Goal: Task Accomplishment & Management: Use online tool/utility

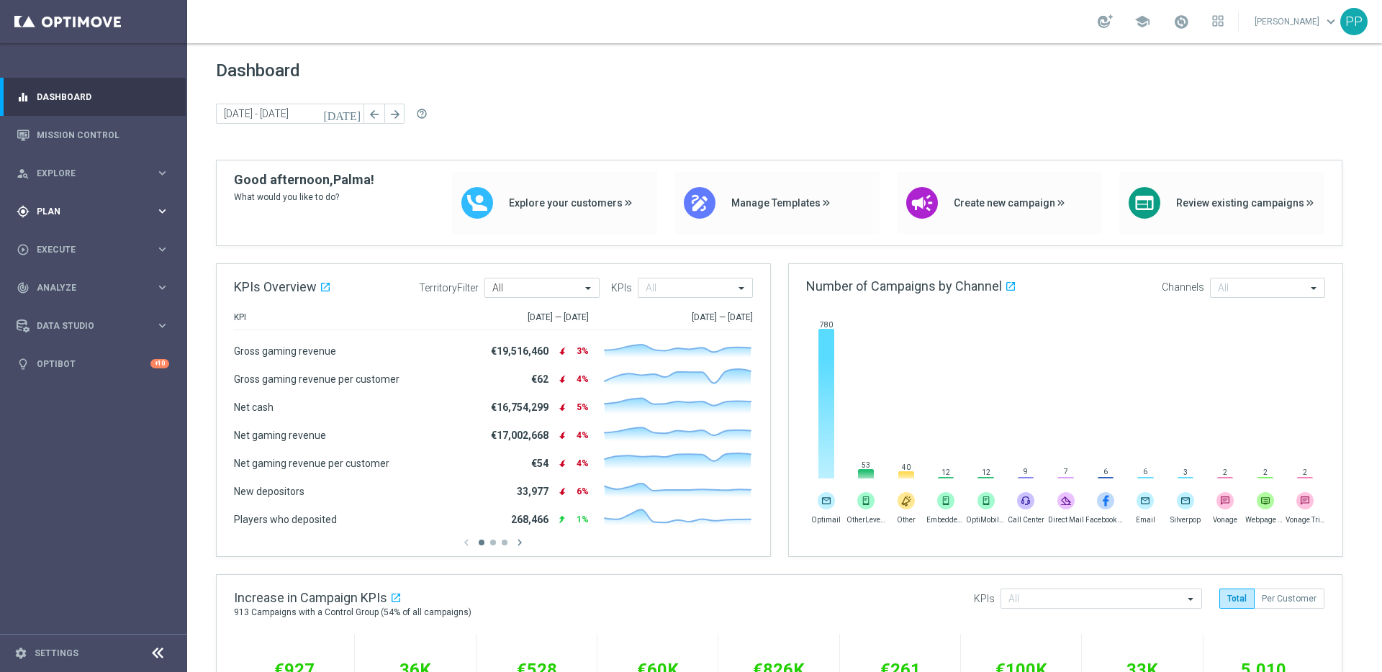
click at [50, 214] on span "Plan" at bounding box center [96, 211] width 119 height 9
click at [45, 209] on span "Plan" at bounding box center [96, 211] width 119 height 9
click at [50, 283] on span "Templates" at bounding box center [89, 284] width 103 height 9
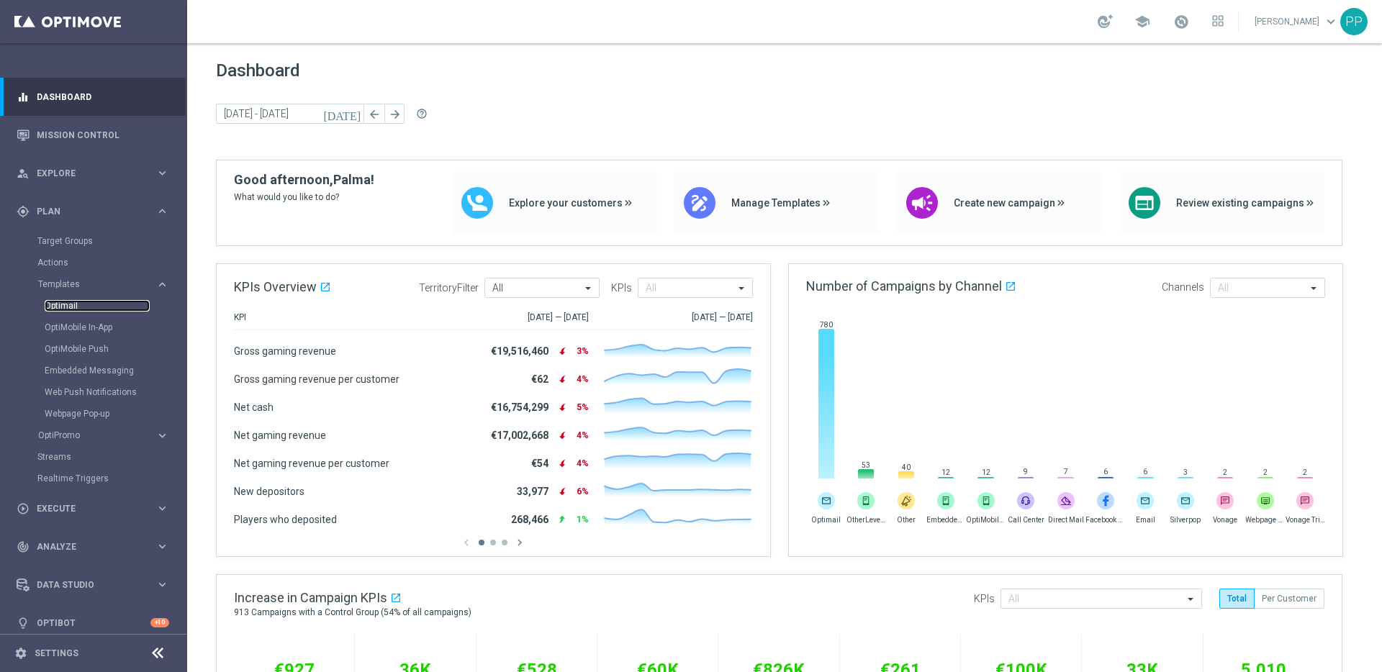
click at [58, 304] on link "Optimail" at bounding box center [97, 306] width 105 height 12
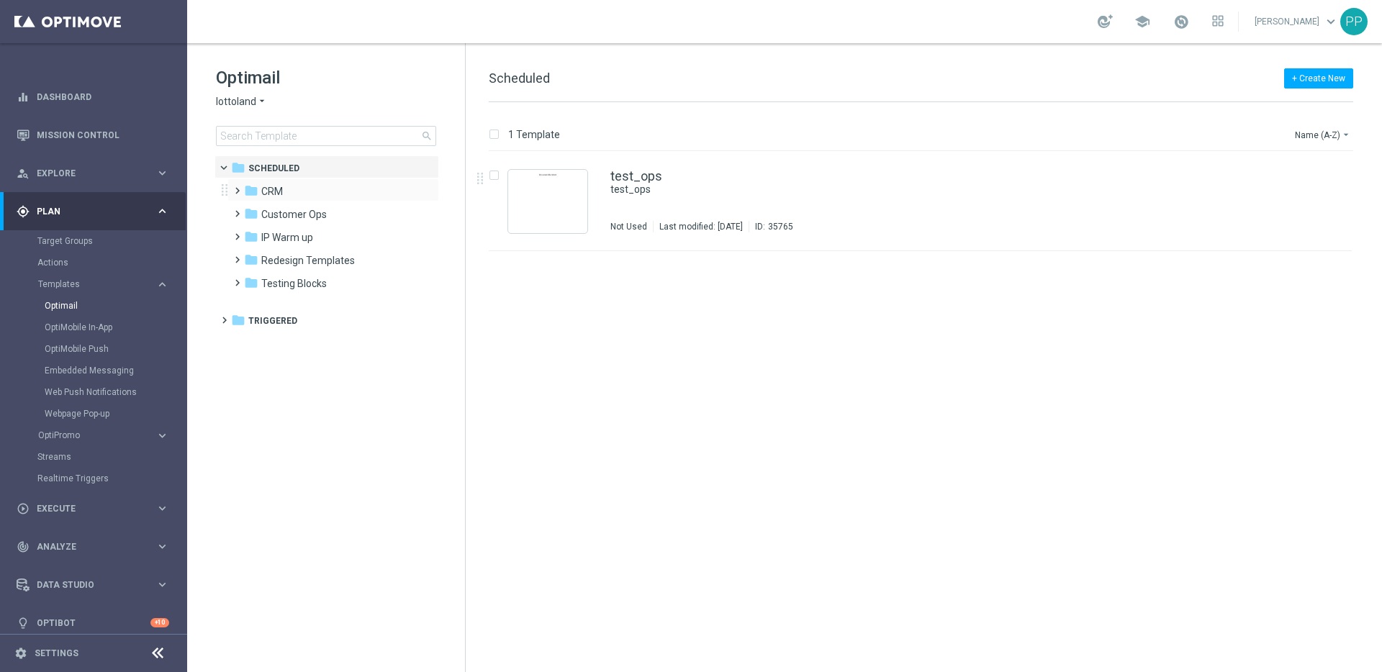
click at [234, 187] on span at bounding box center [234, 184] width 6 height 6
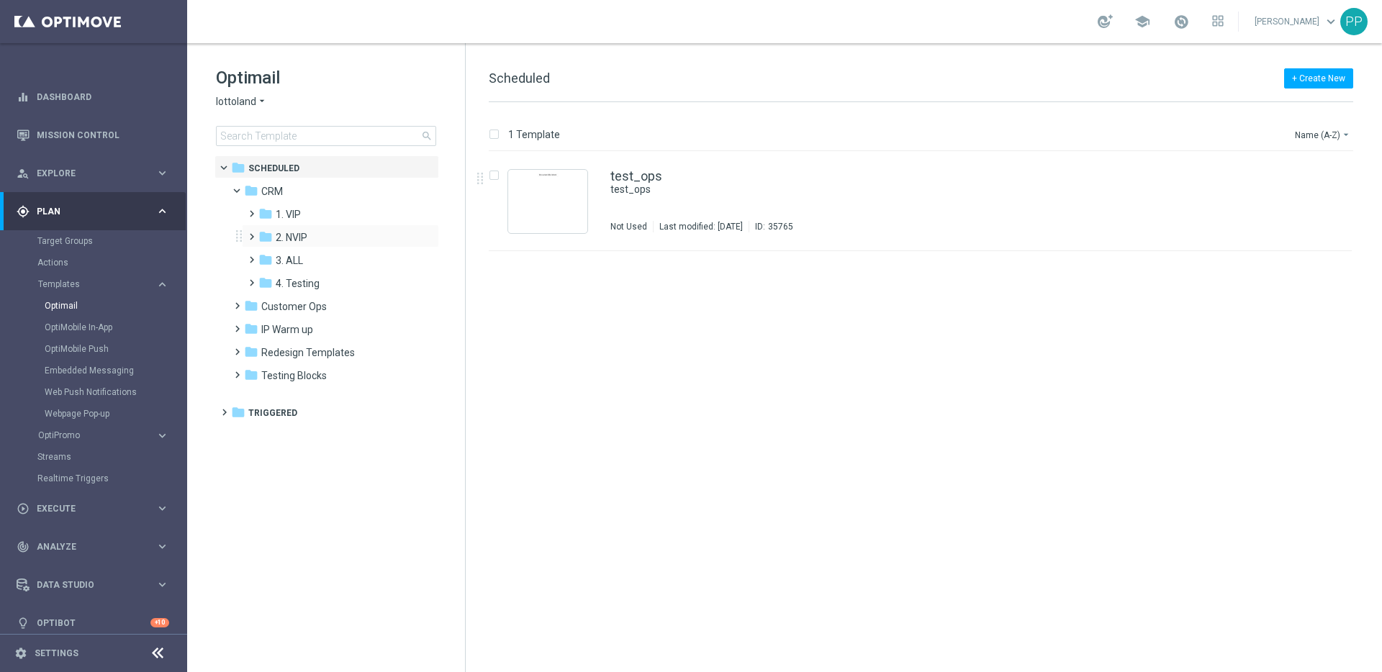
click at [250, 243] on span at bounding box center [252, 236] width 14 height 19
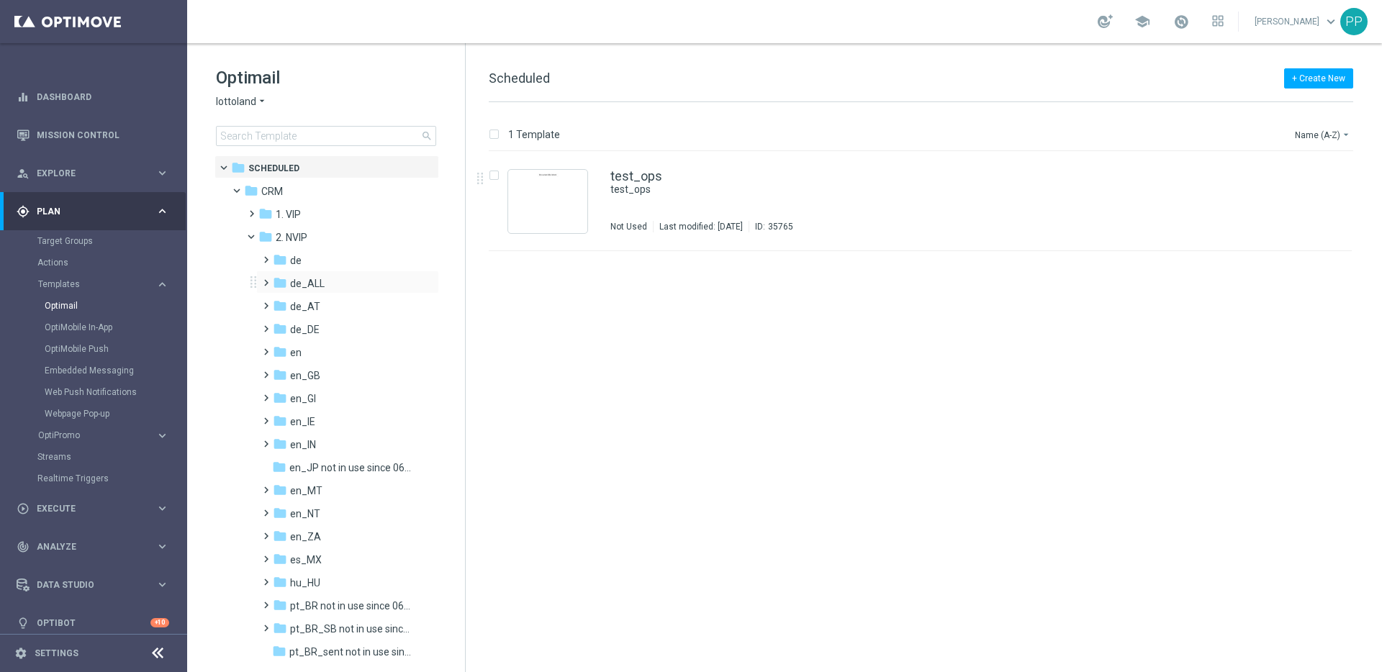
click at [266, 279] on span at bounding box center [263, 276] width 6 height 6
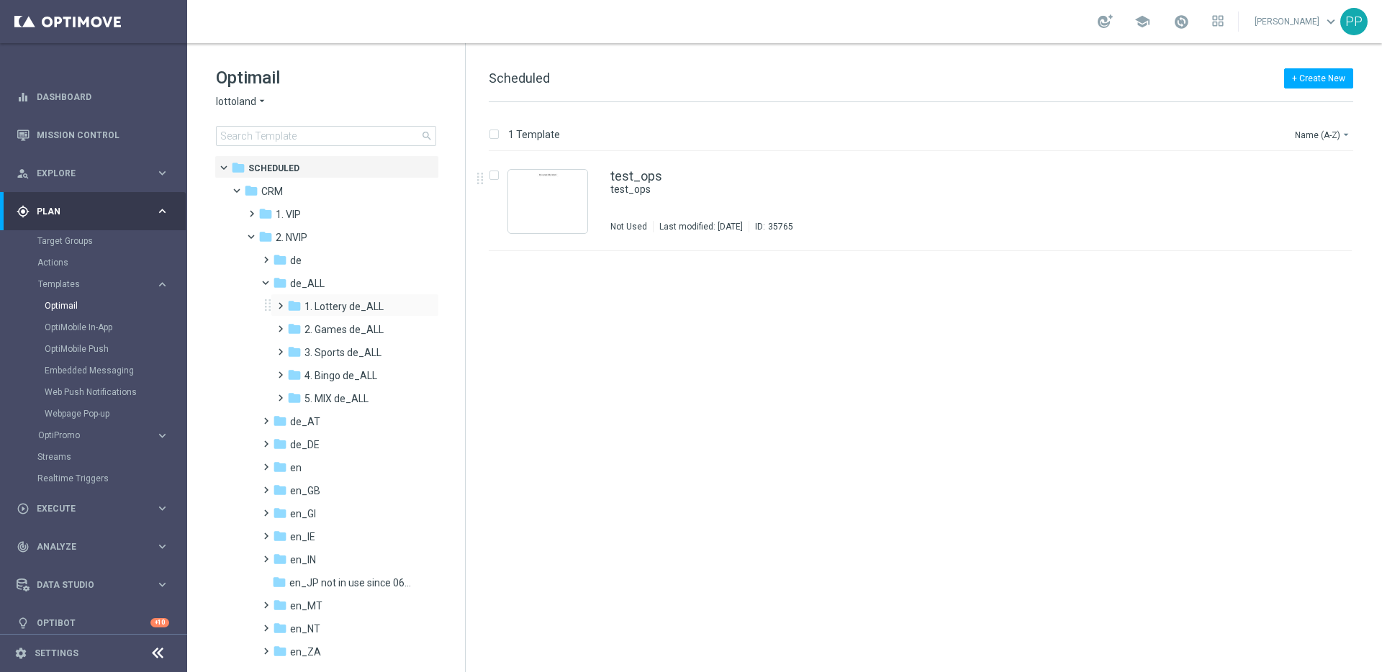
click at [281, 302] on span at bounding box center [277, 299] width 6 height 6
click at [322, 347] on span "TAC LT de_ALL" at bounding box center [353, 352] width 68 height 13
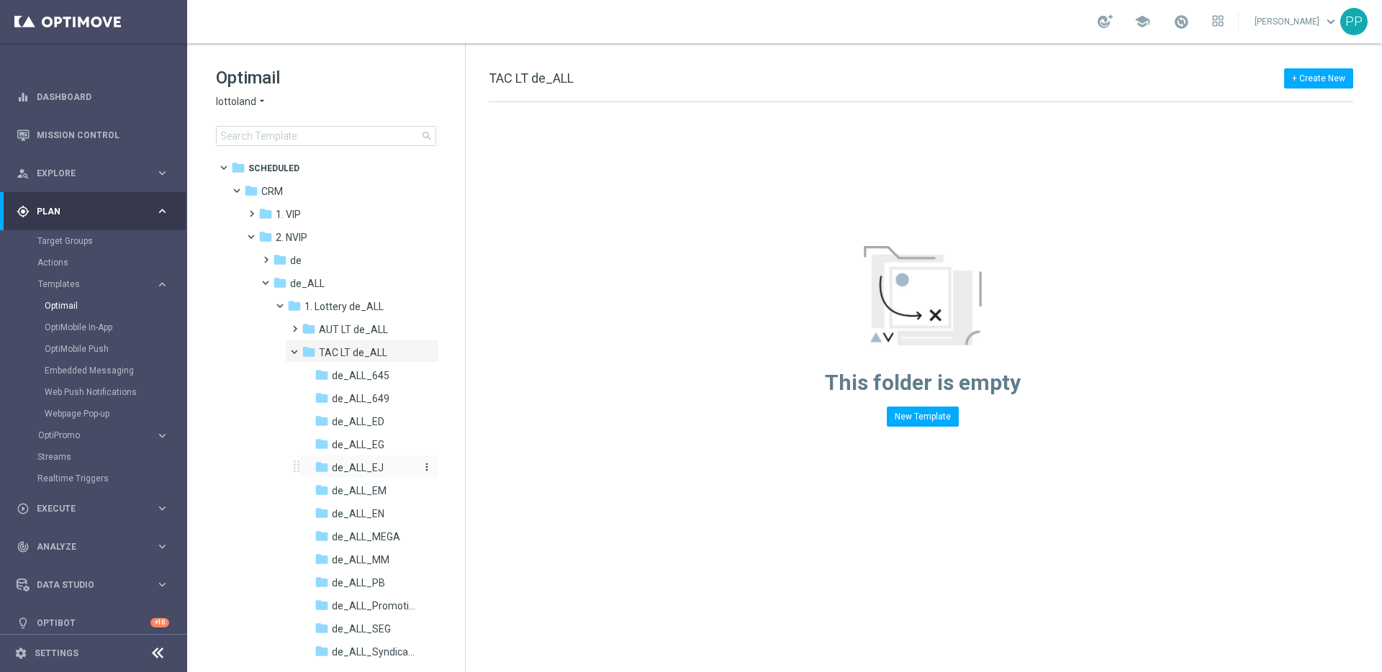
click at [356, 468] on span "de_ALL_EJ" at bounding box center [358, 467] width 52 height 13
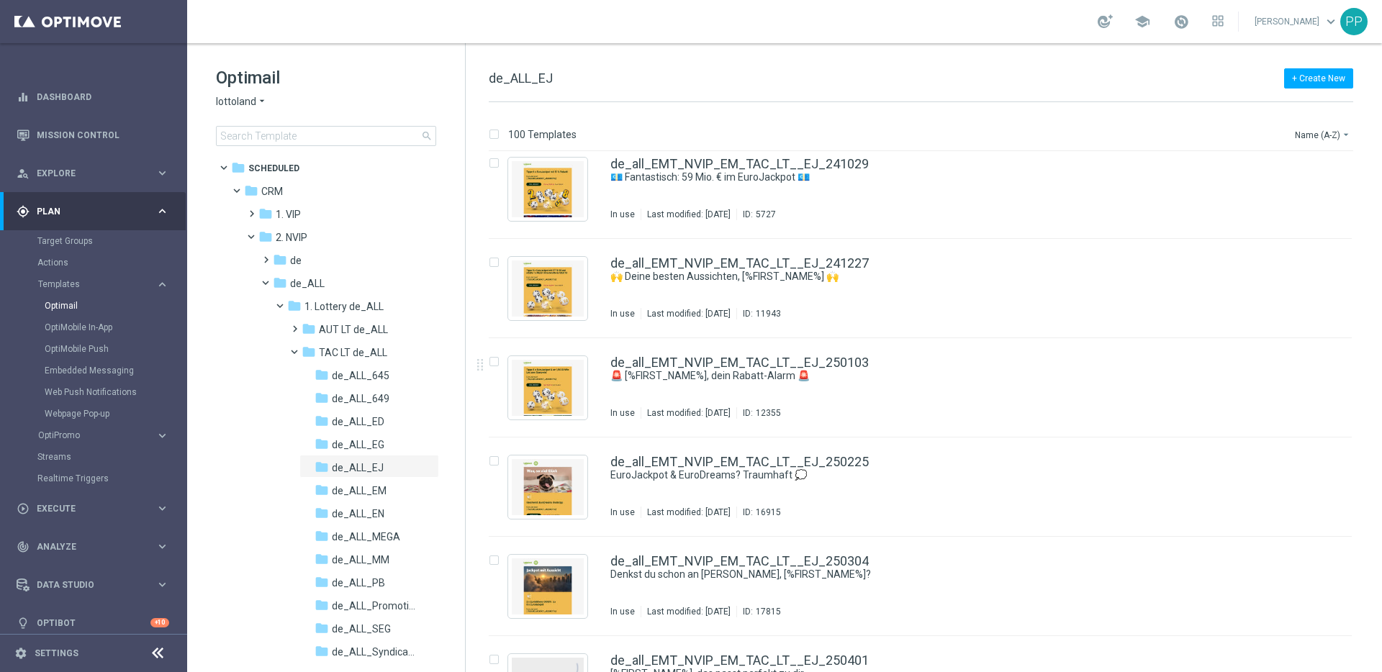
scroll to position [5380, 0]
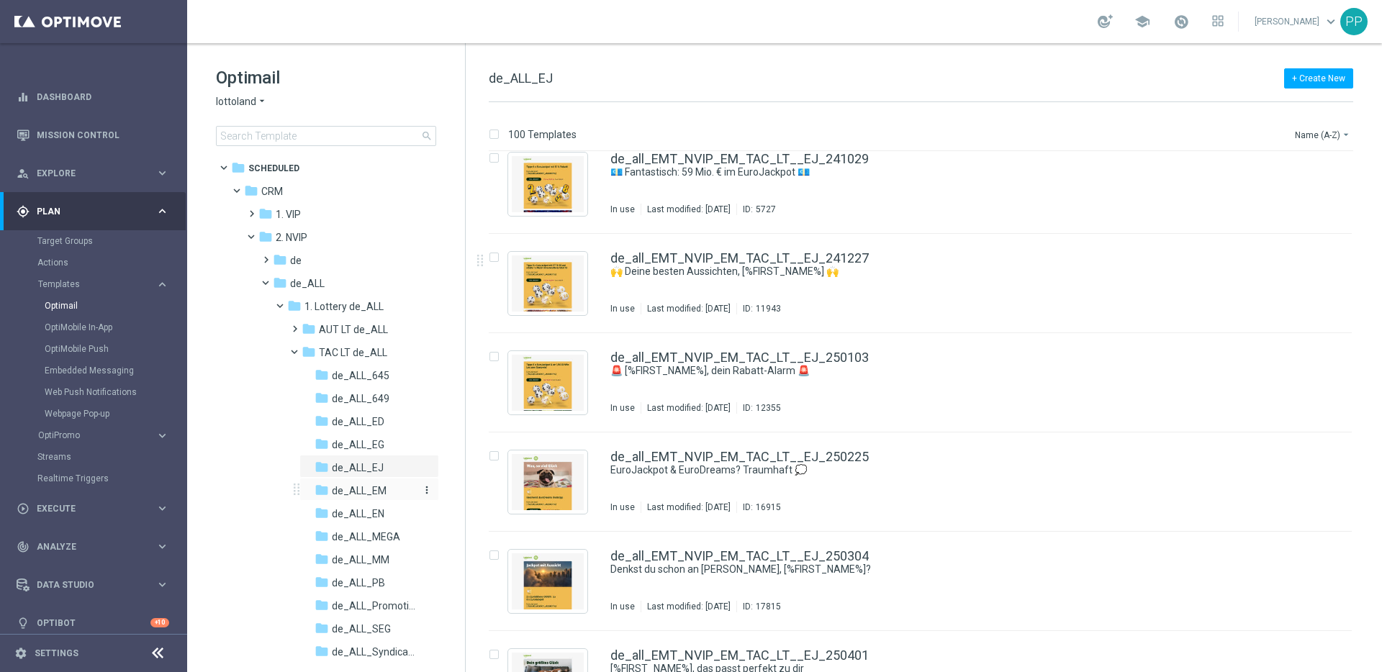
click at [358, 491] on span "de_ALL_EM" at bounding box center [359, 490] width 55 height 13
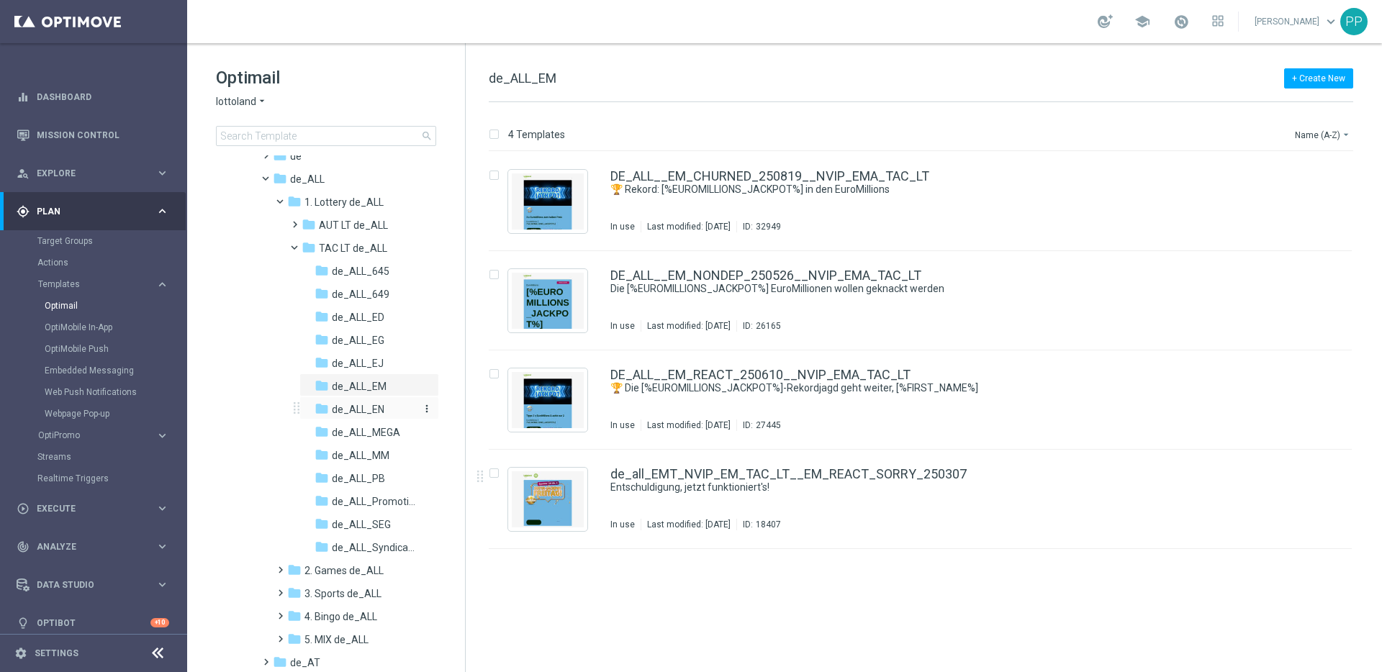
scroll to position [104, 0]
click at [345, 317] on span "de_ALL_ED" at bounding box center [358, 318] width 53 height 13
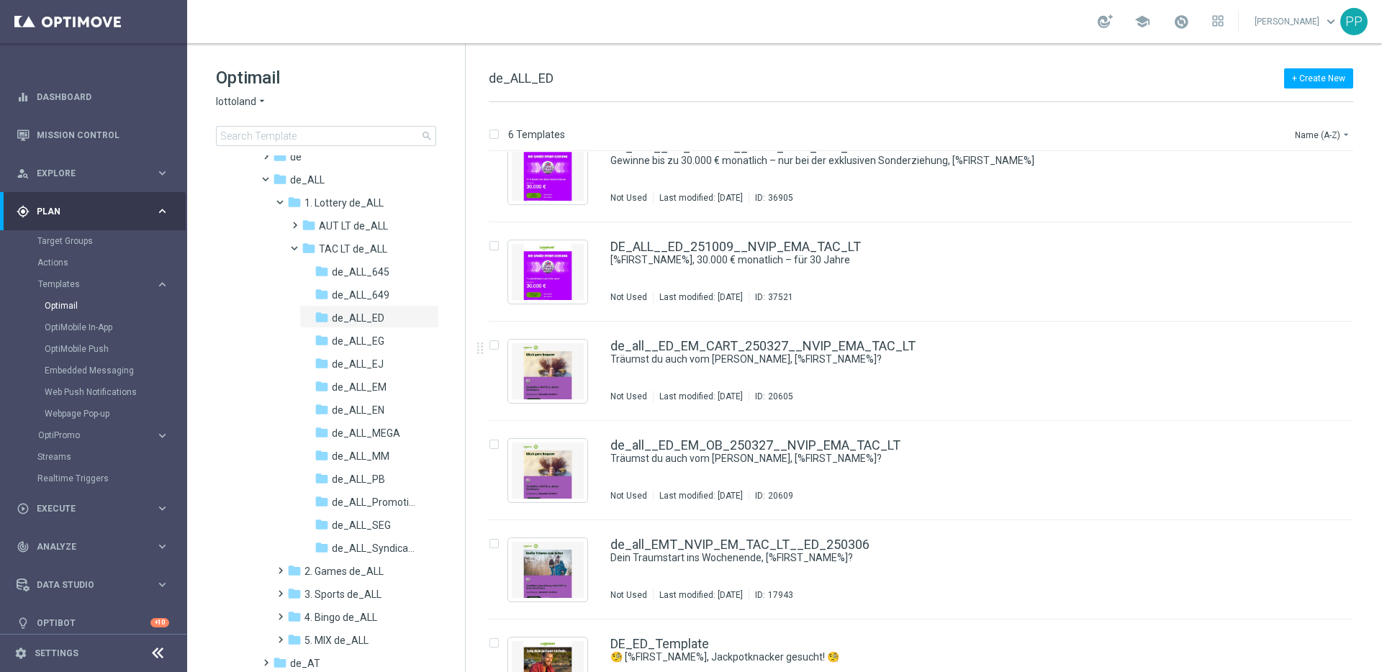
scroll to position [76, 0]
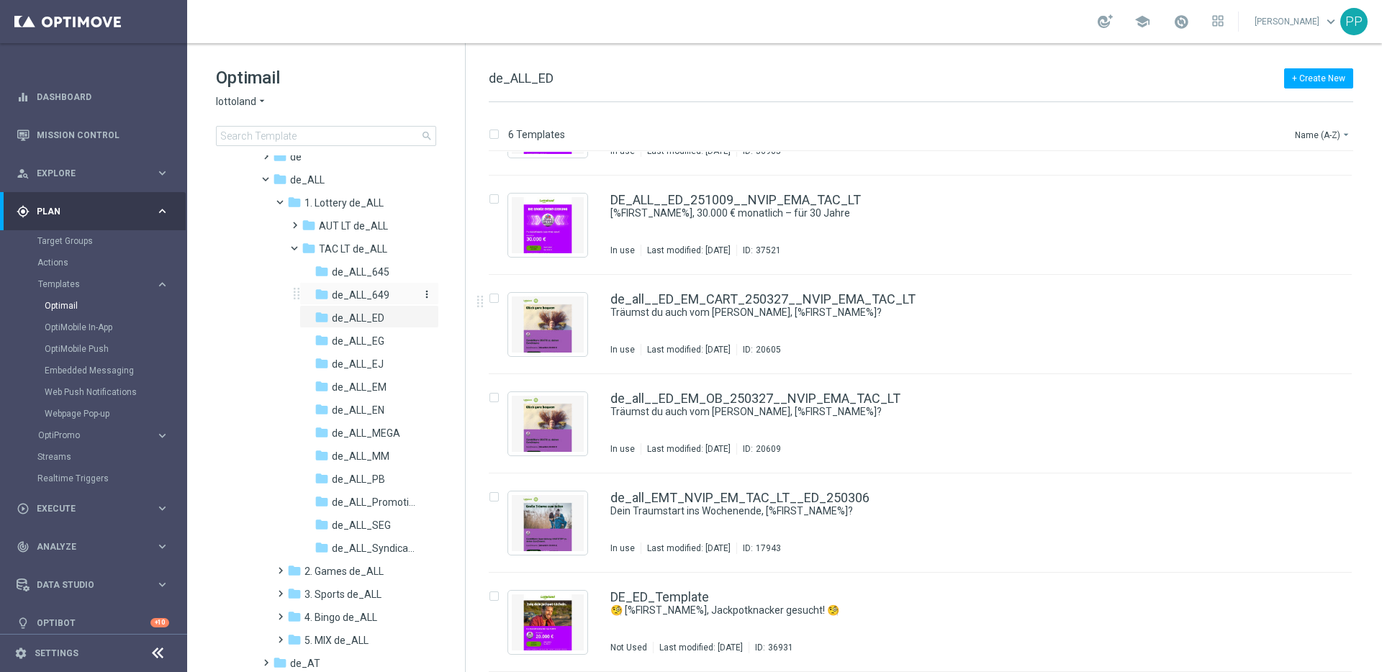
click at [366, 295] on span "de_ALL_649" at bounding box center [361, 295] width 58 height 13
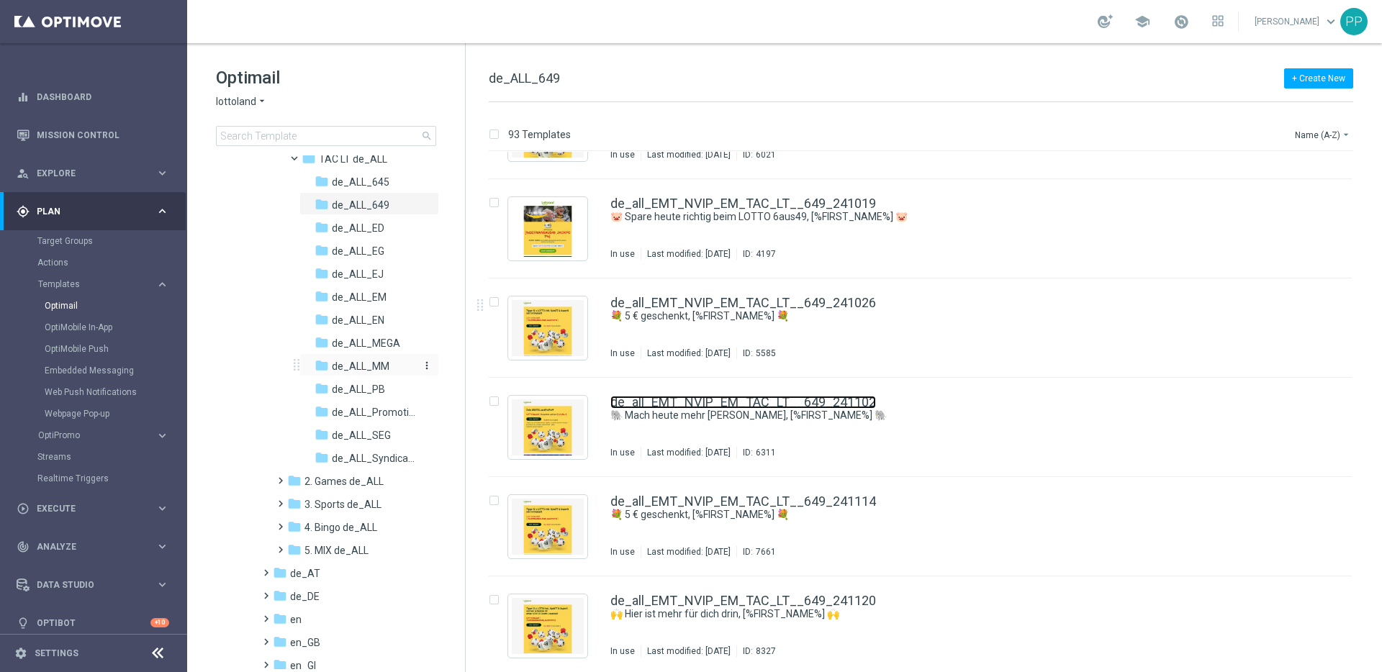
scroll to position [198, 0]
click at [263, 565] on span at bounding box center [263, 562] width 6 height 6
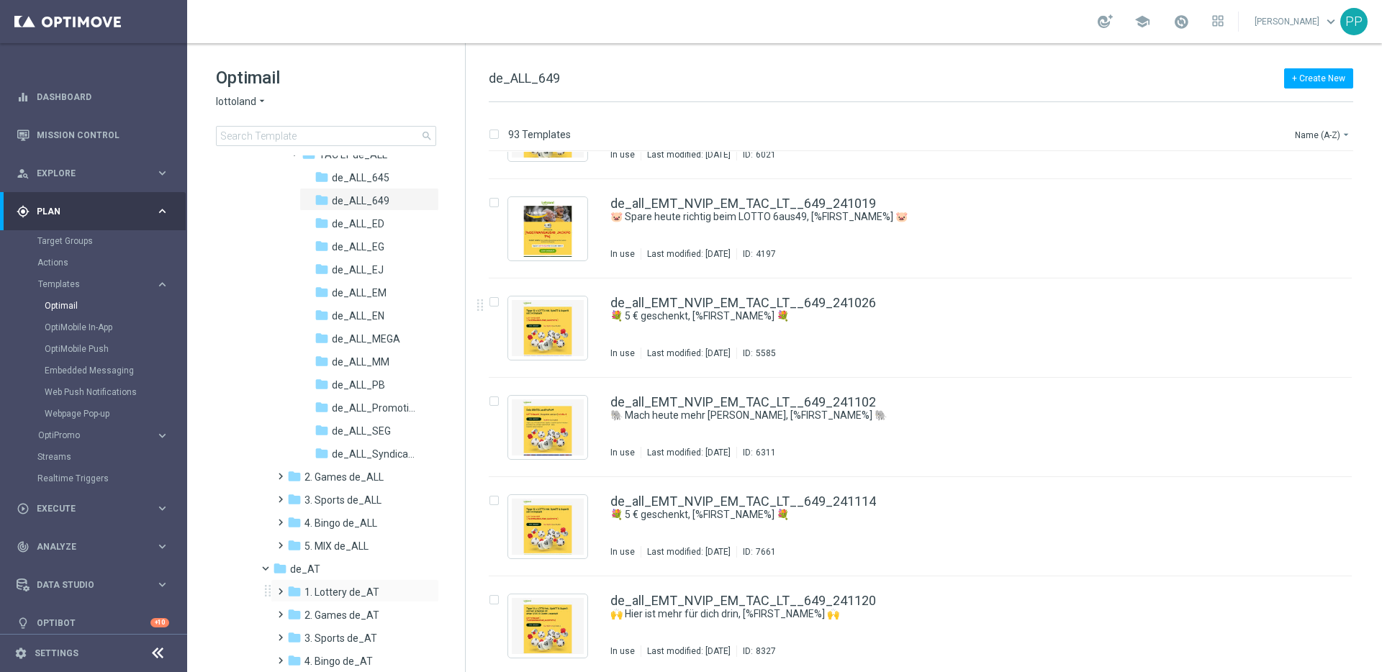
click at [281, 587] on span at bounding box center [277, 585] width 6 height 6
click at [292, 634] on span at bounding box center [292, 631] width 6 height 6
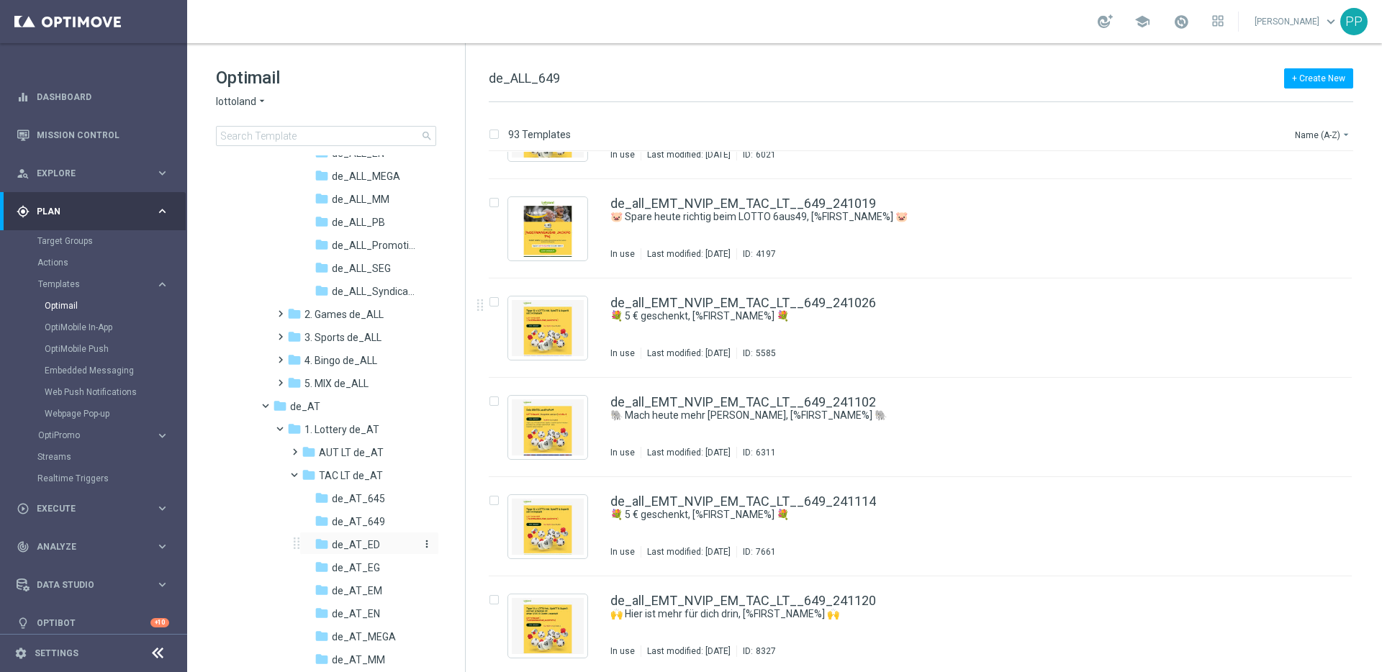
scroll to position [380, 0]
click at [361, 476] on span "de_AT_645" at bounding box center [358, 479] width 53 height 13
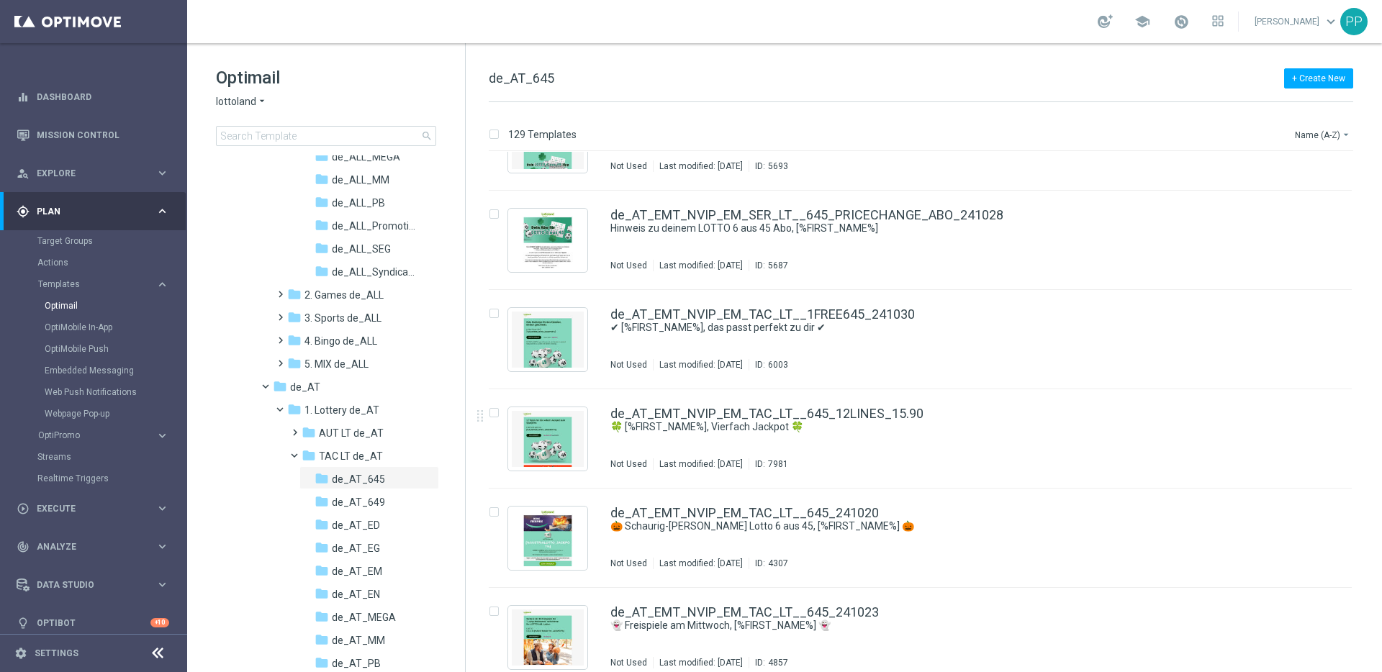
scroll to position [8897, 0]
click at [349, 569] on span "de_AT_EM" at bounding box center [357, 571] width 50 height 13
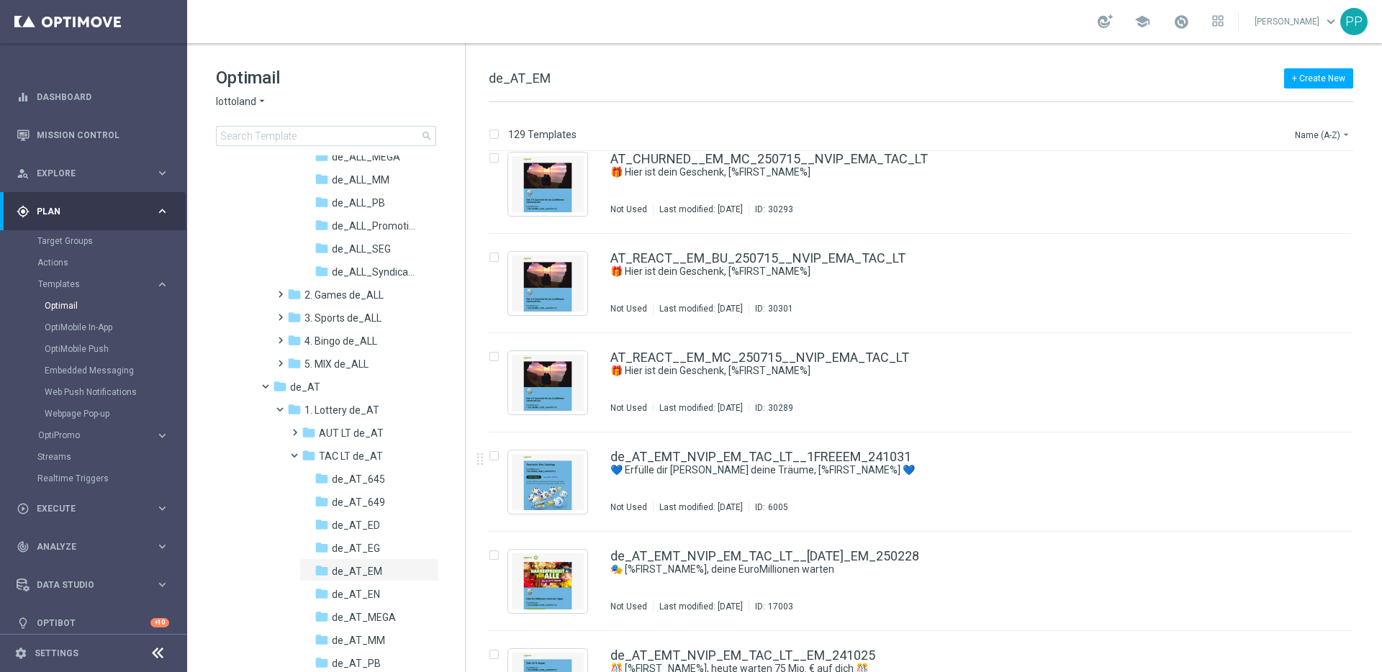
scroll to position [7967, 0]
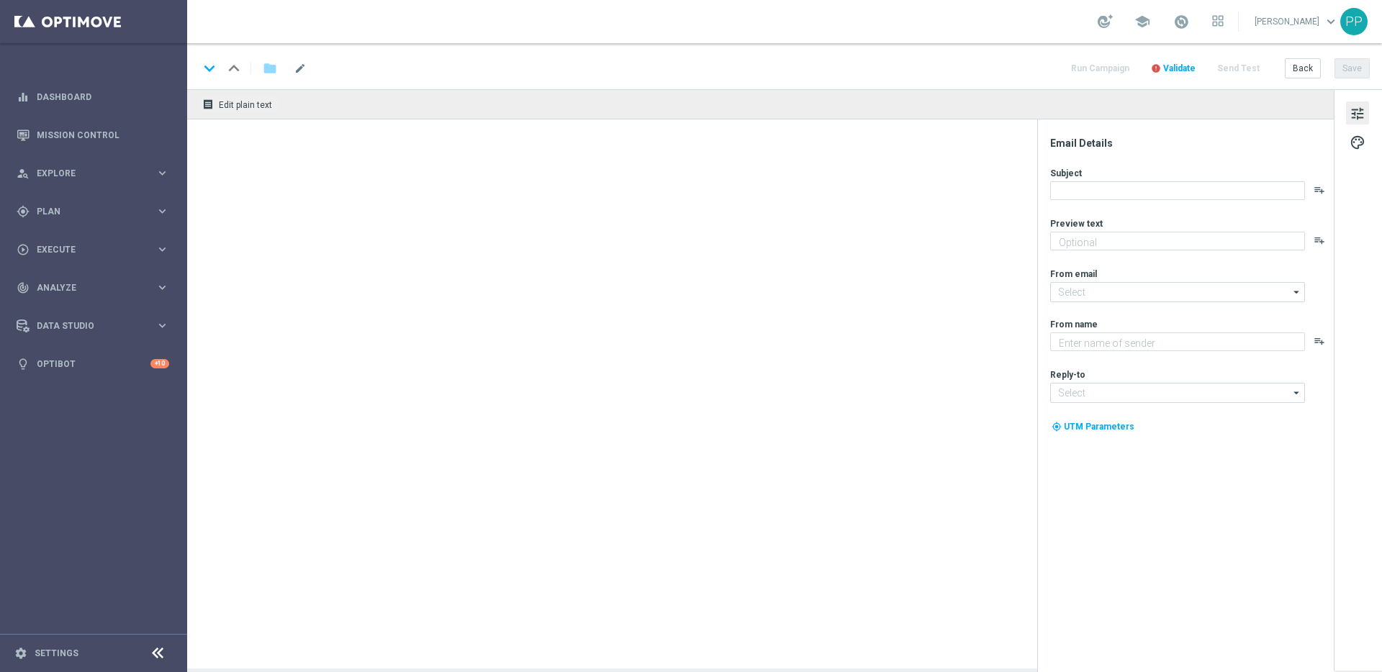
type textarea "Hol dir 20 % Rabatt auf deinen EuroJackpot."
type input "[EMAIL_ADDRESS][DOMAIN_NAME]"
type textarea "Lottoland"
type input "[EMAIL_ADDRESS][DOMAIN_NAME]"
type textarea "Doppelter Jackpot im LOTTO 6aus49 GRATIS."
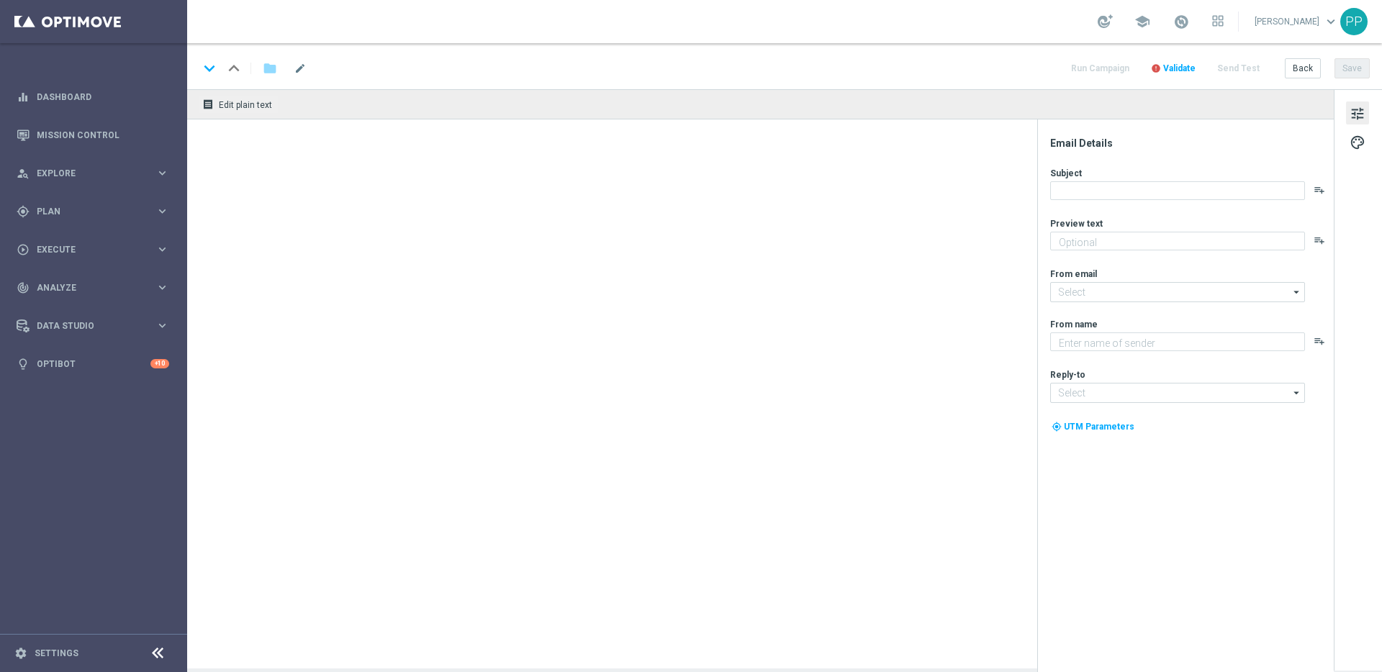
type textarea "Lottoland"
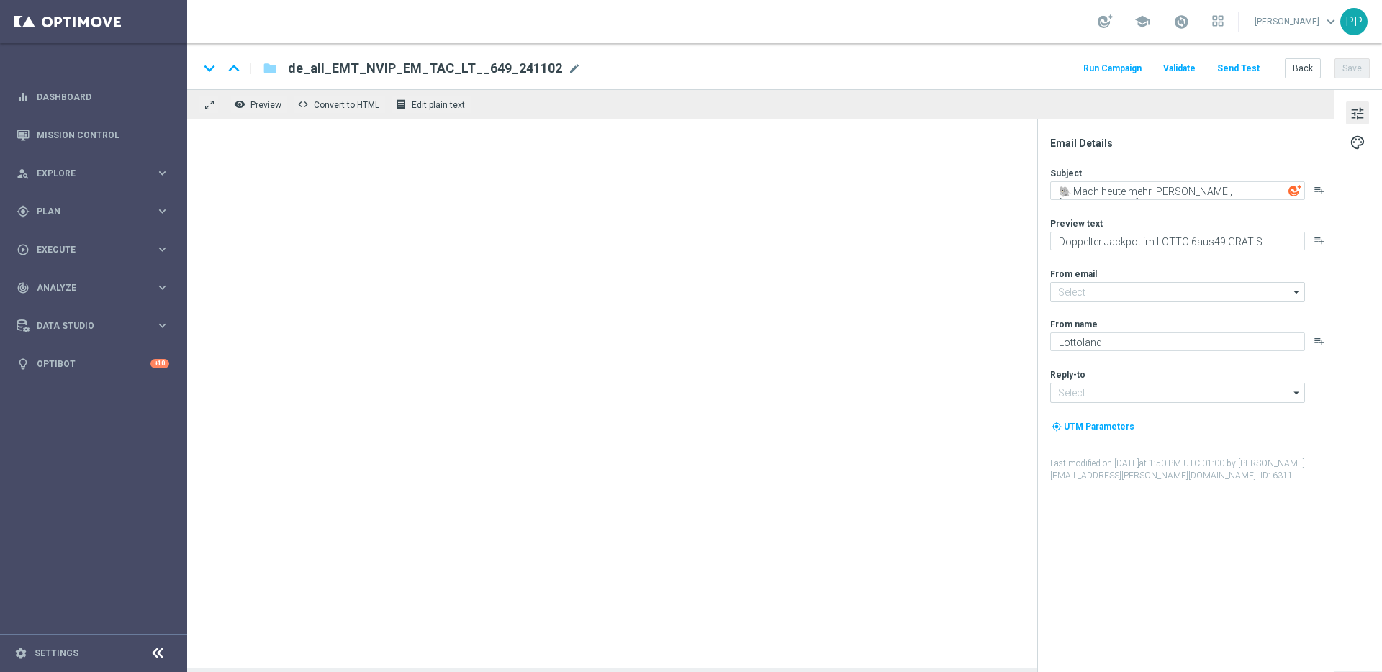
type input "mail@crm.lottoland.com"
type input "[EMAIL_ADDRESS][DOMAIN_NAME]"
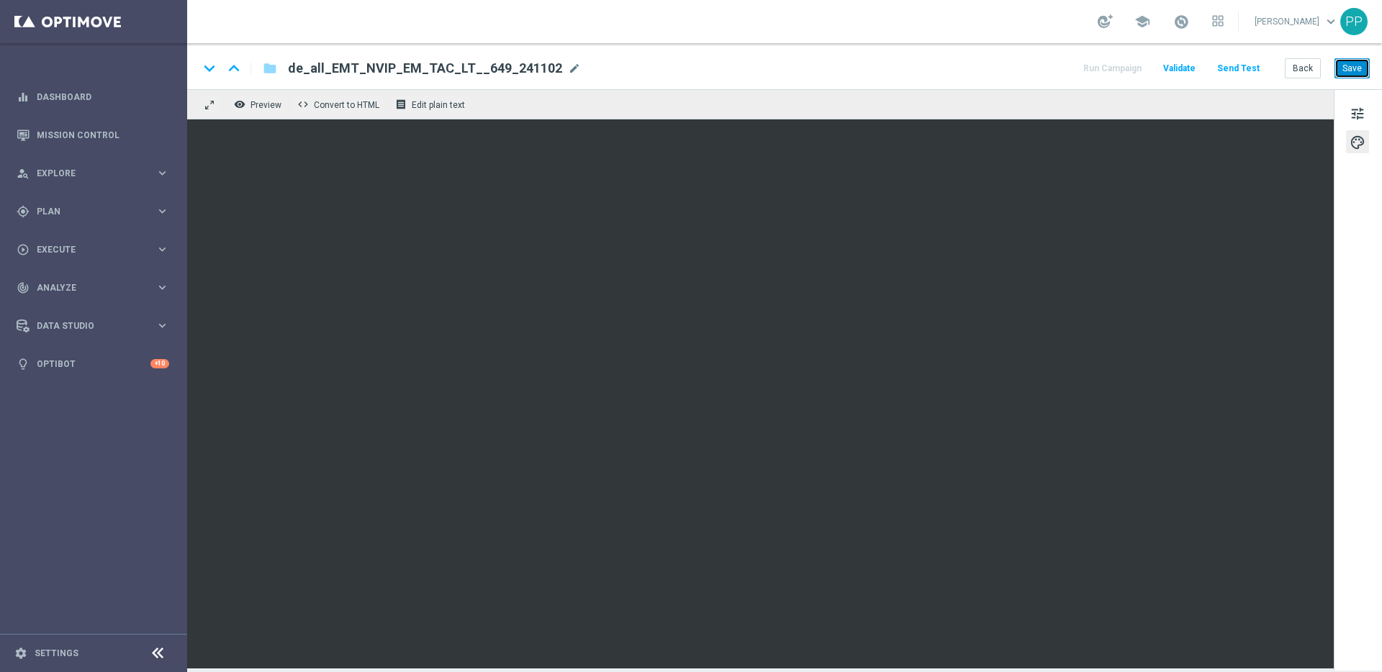
click at [1369, 65] on button "Save" at bounding box center [1351, 68] width 35 height 20
click at [1356, 68] on button "Save" at bounding box center [1351, 68] width 35 height 20
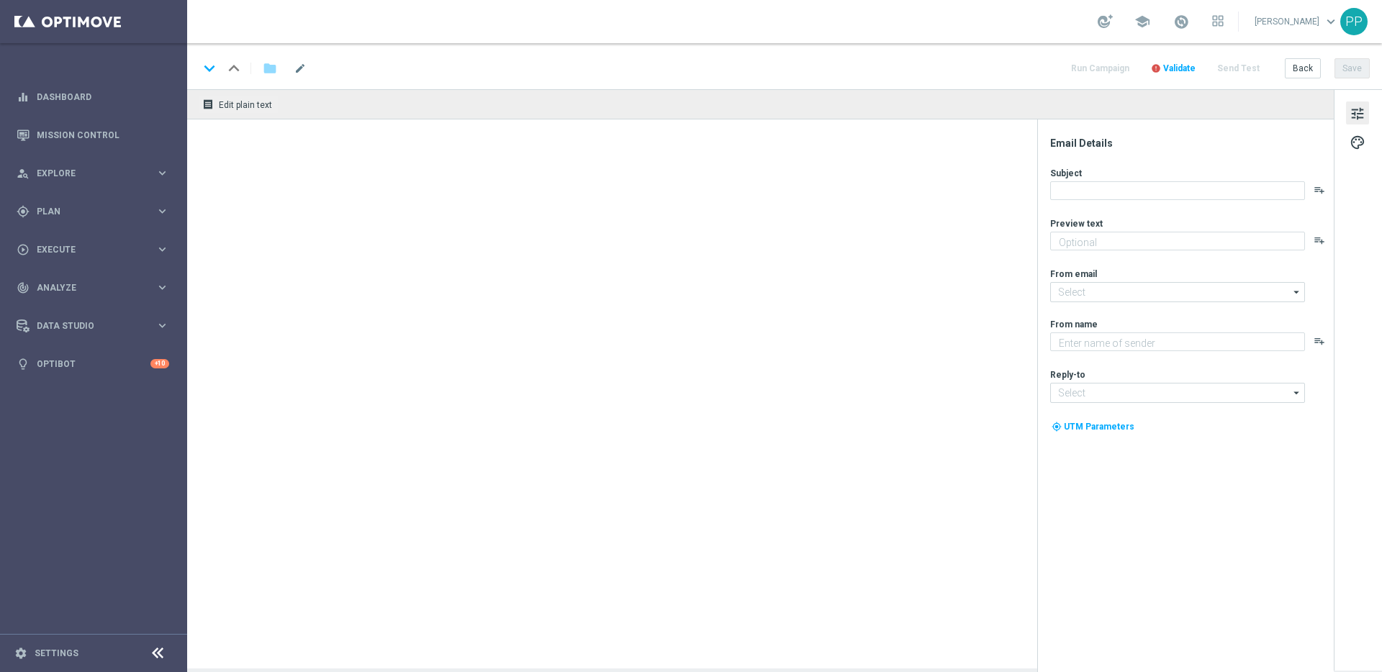
type textarea "Nur für dich: Dein LOTTO-Tipp völlig gratis!"
type textarea "Lottoland"
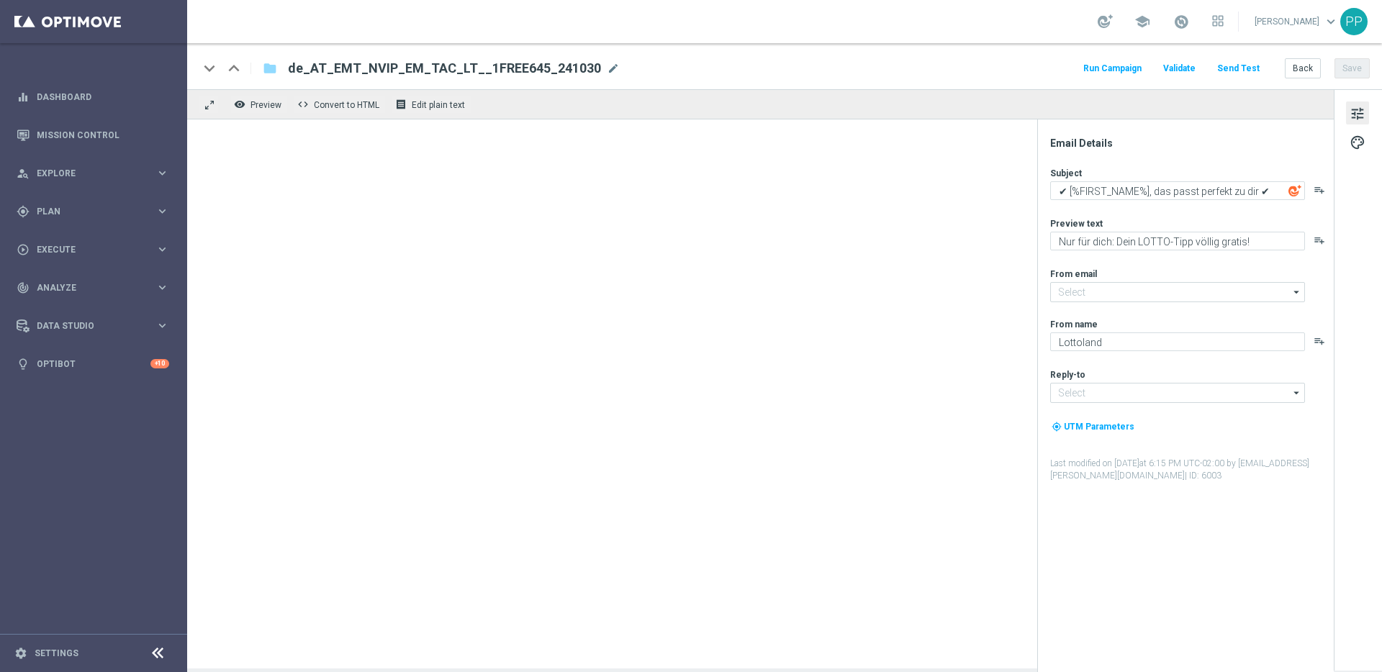
type input "[EMAIL_ADDRESS][DOMAIN_NAME]"
type textarea "Sichere dir jetzt deine gratis Chance auf die EuroMillionen!"
type input "[EMAIL_ADDRESS][DOMAIN_NAME]"
type textarea "Lottoland"
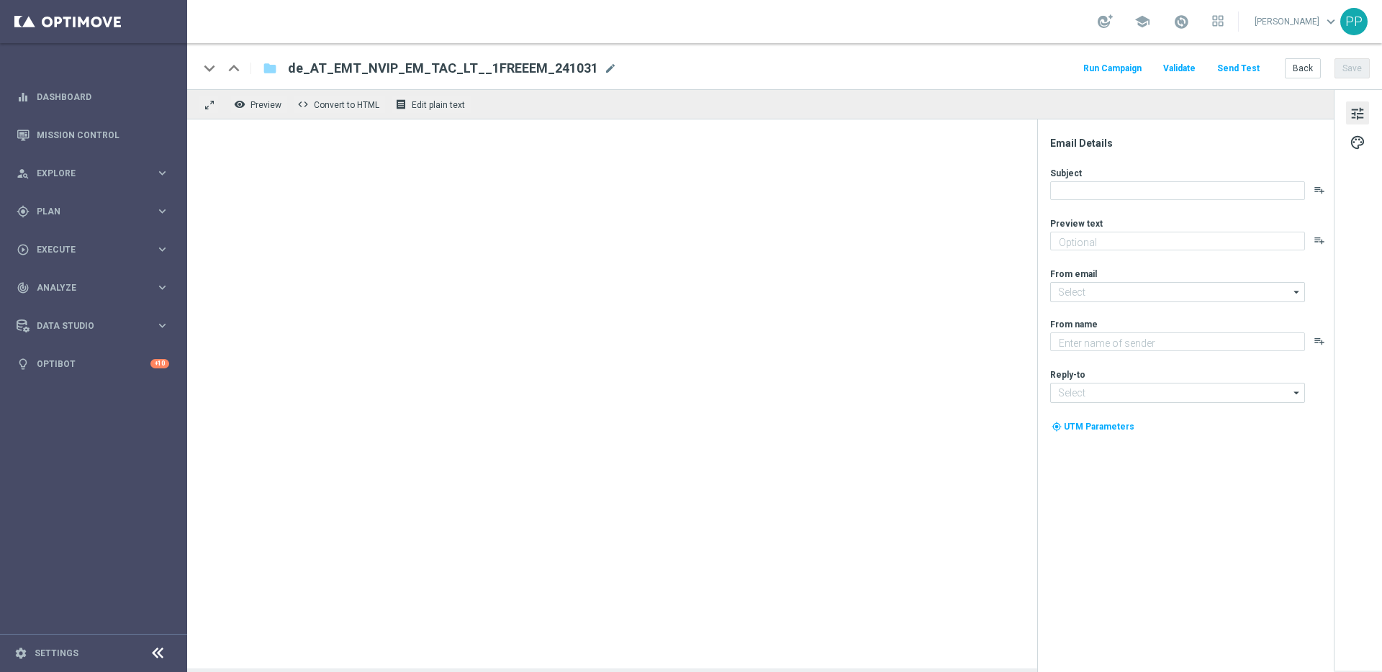
type input "[EMAIL_ADDRESS][DOMAIN_NAME]"
